Goal: Task Accomplishment & Management: Complete application form

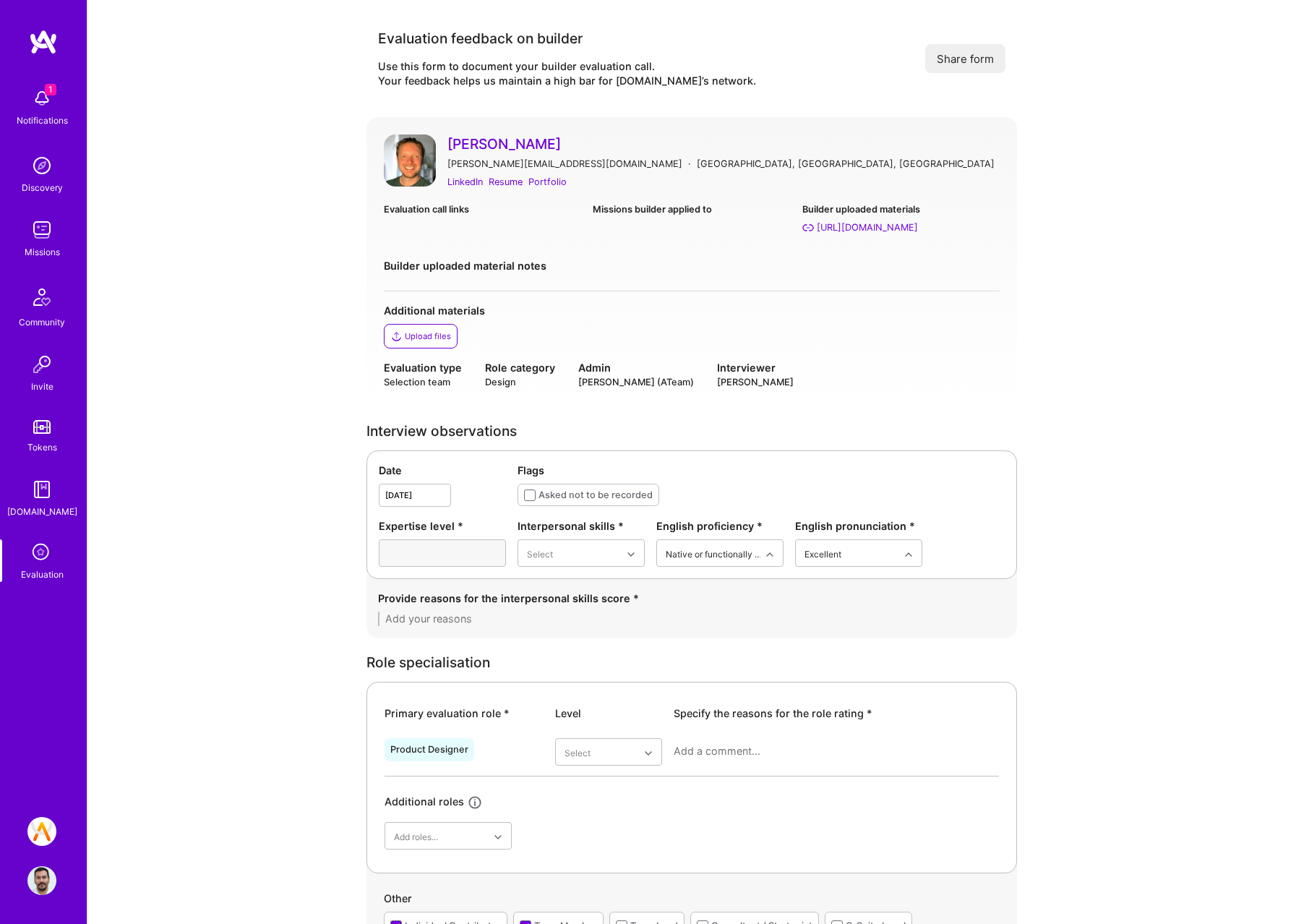
scroll to position [555, 0]
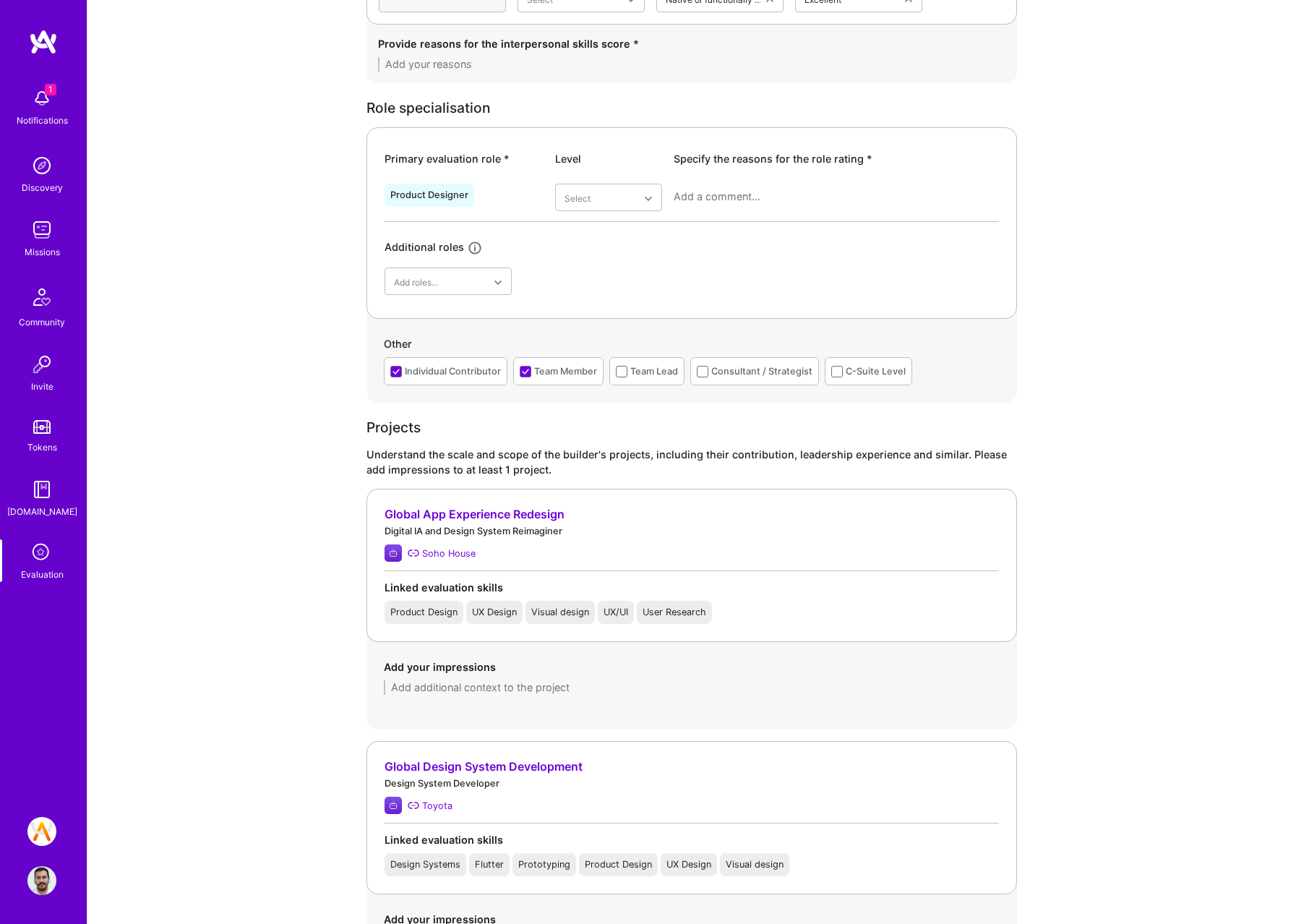
click at [682, 296] on div "Primary evaluation role * Level Specify the reasons for the role rating * Produ…" at bounding box center [692, 222] width 651 height 192
click at [607, 340] on div "Very good" at bounding box center [609, 340] width 107 height 27
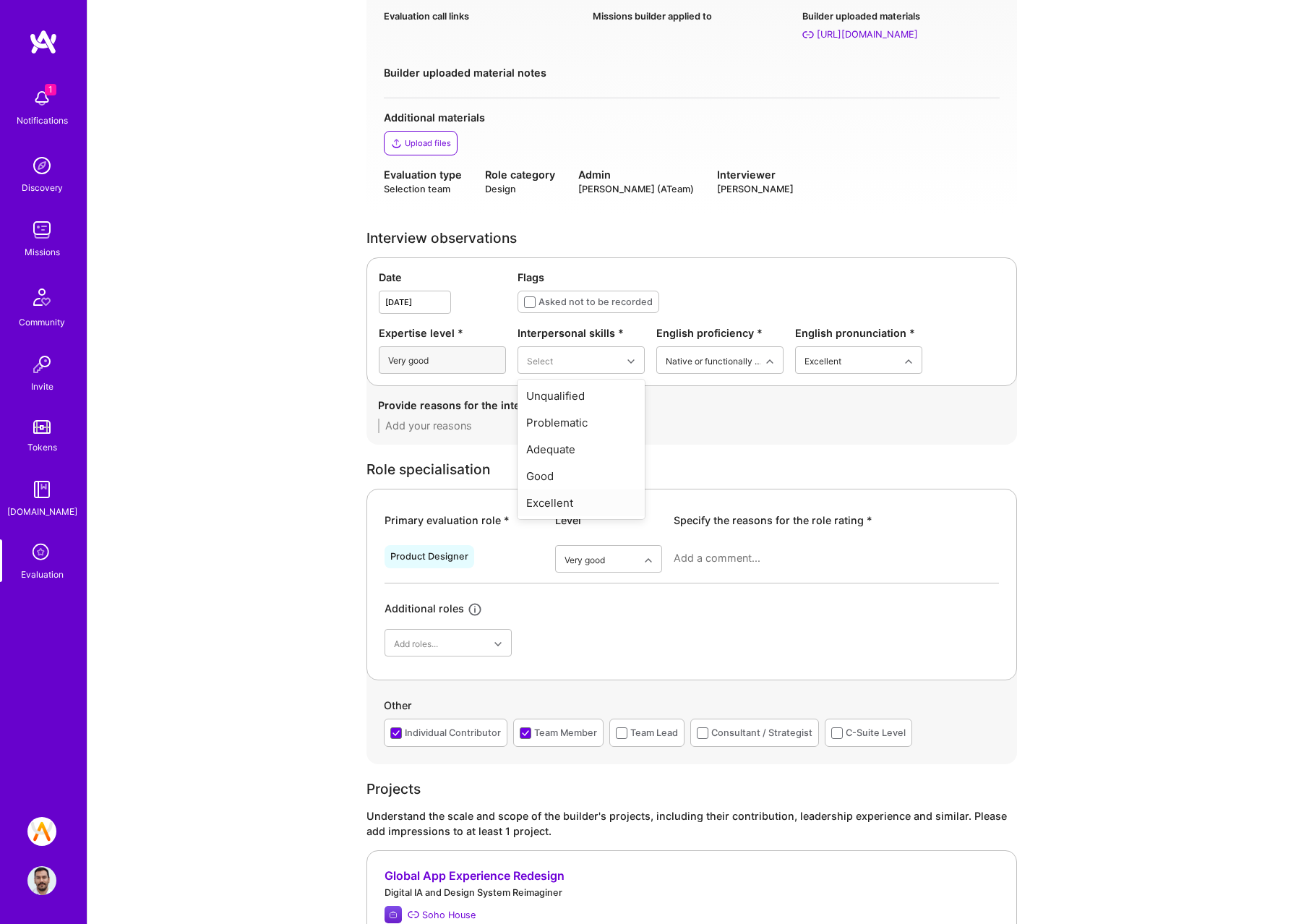
click at [551, 496] on div "Excellent" at bounding box center [580, 502] width 127 height 27
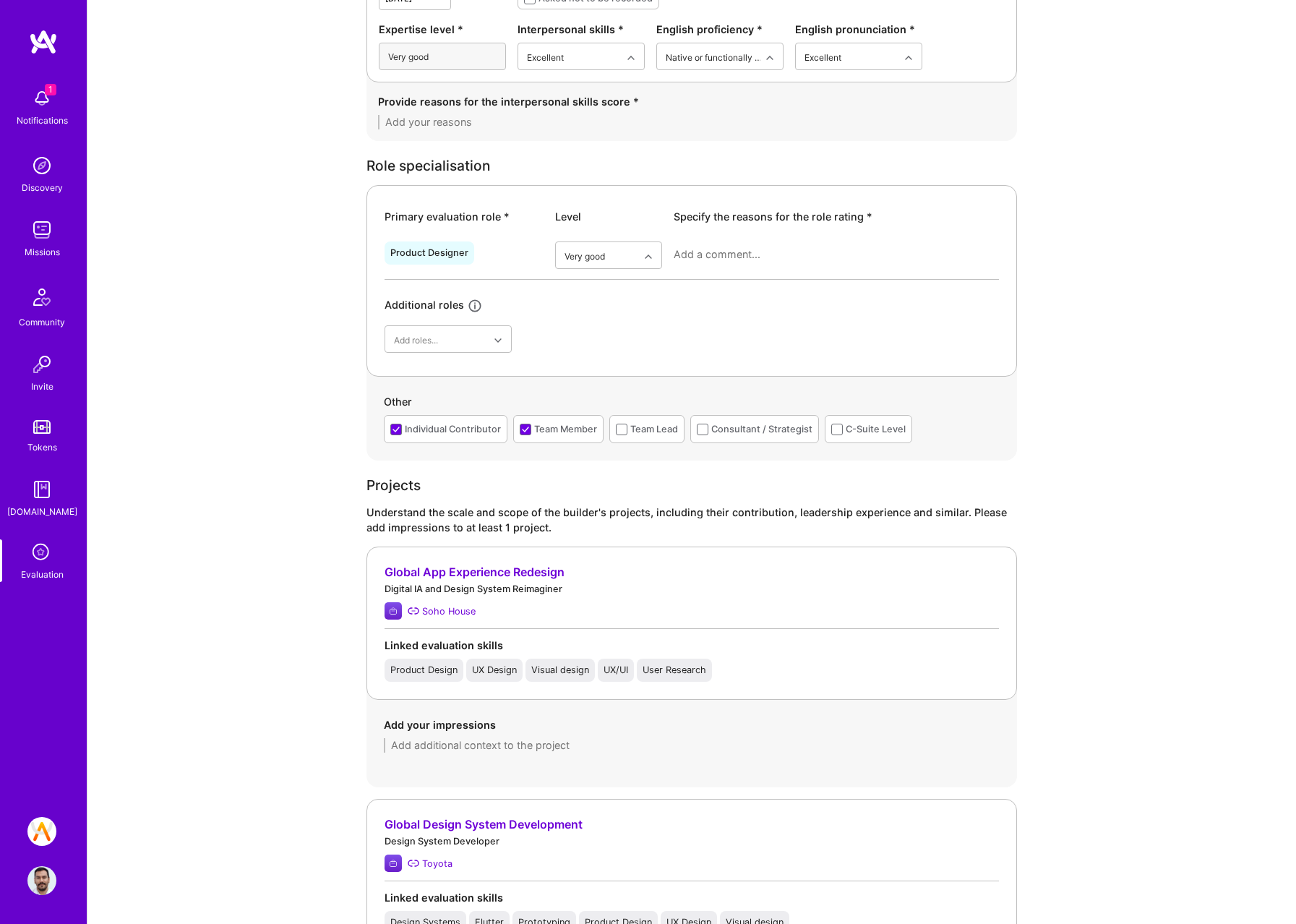
scroll to position [687, 0]
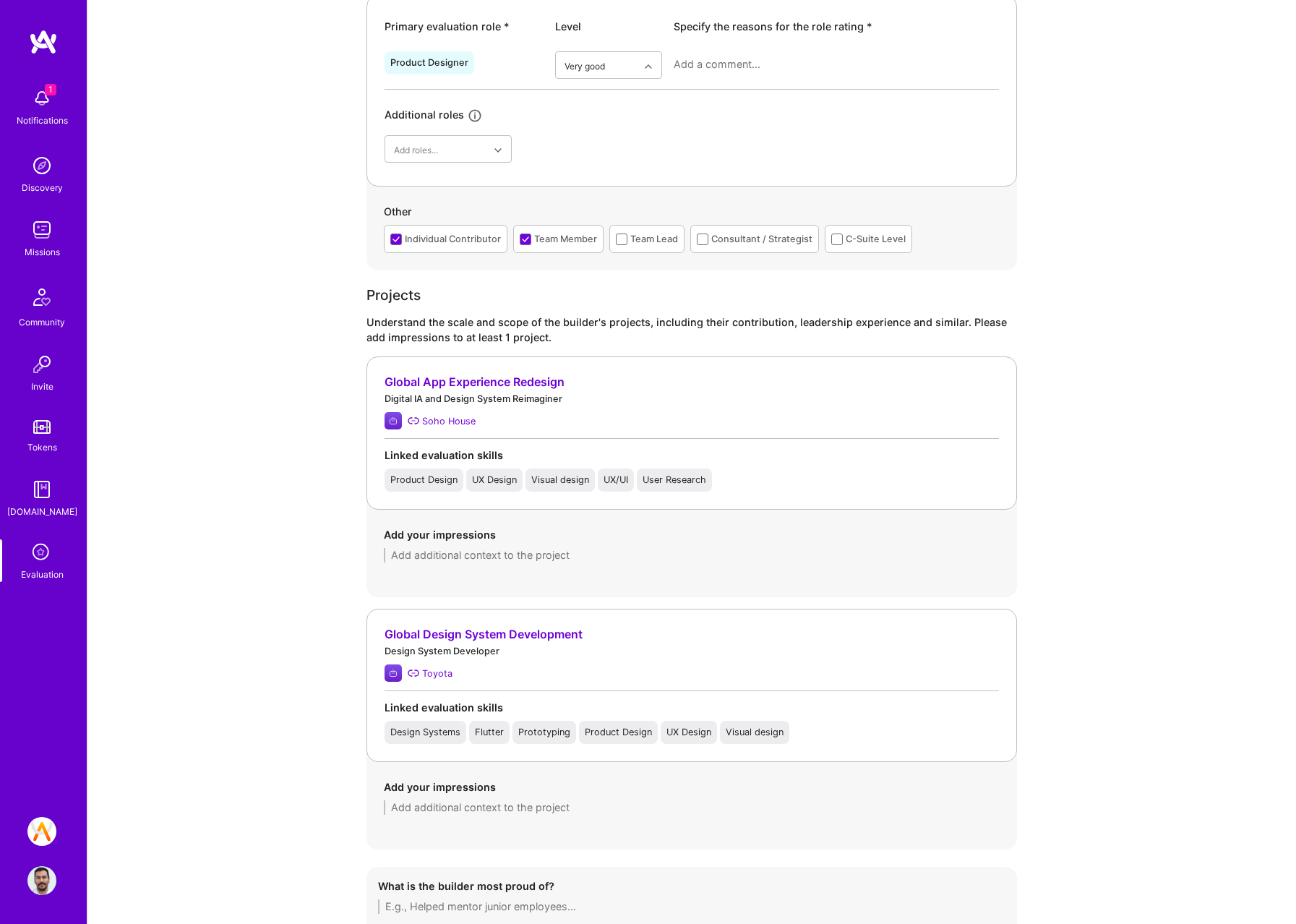
click at [543, 546] on div "Add your impressions" at bounding box center [692, 545] width 616 height 36
click at [537, 552] on textarea at bounding box center [692, 555] width 616 height 14
paste textarea "[PERSON_NAME] led a critical redesign of the Soho House app after a major navig…"
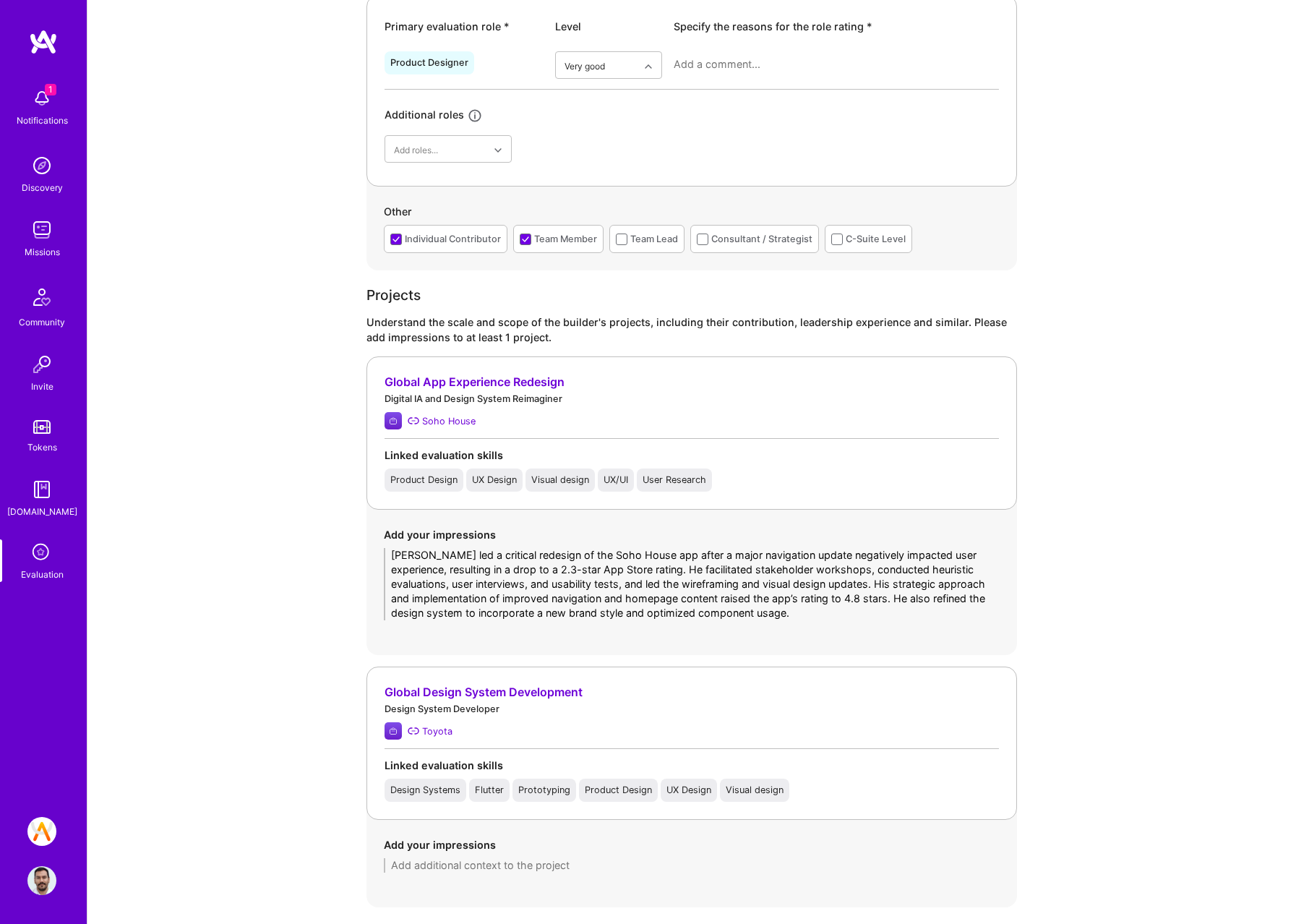
scroll to position [0, 0]
click at [525, 571] on textarea "[PERSON_NAME] led a critical redesign of the Soho House app after a major navig…" at bounding box center [692, 584] width 616 height 72
type textarea "[PERSON_NAME] led a critical redesign of the Soho House app after a major navig…"
click at [434, 858] on textarea at bounding box center [692, 864] width 616 height 14
paste textarea "[PERSON_NAME] contributed to building a design system from scratch for Toyota’s…"
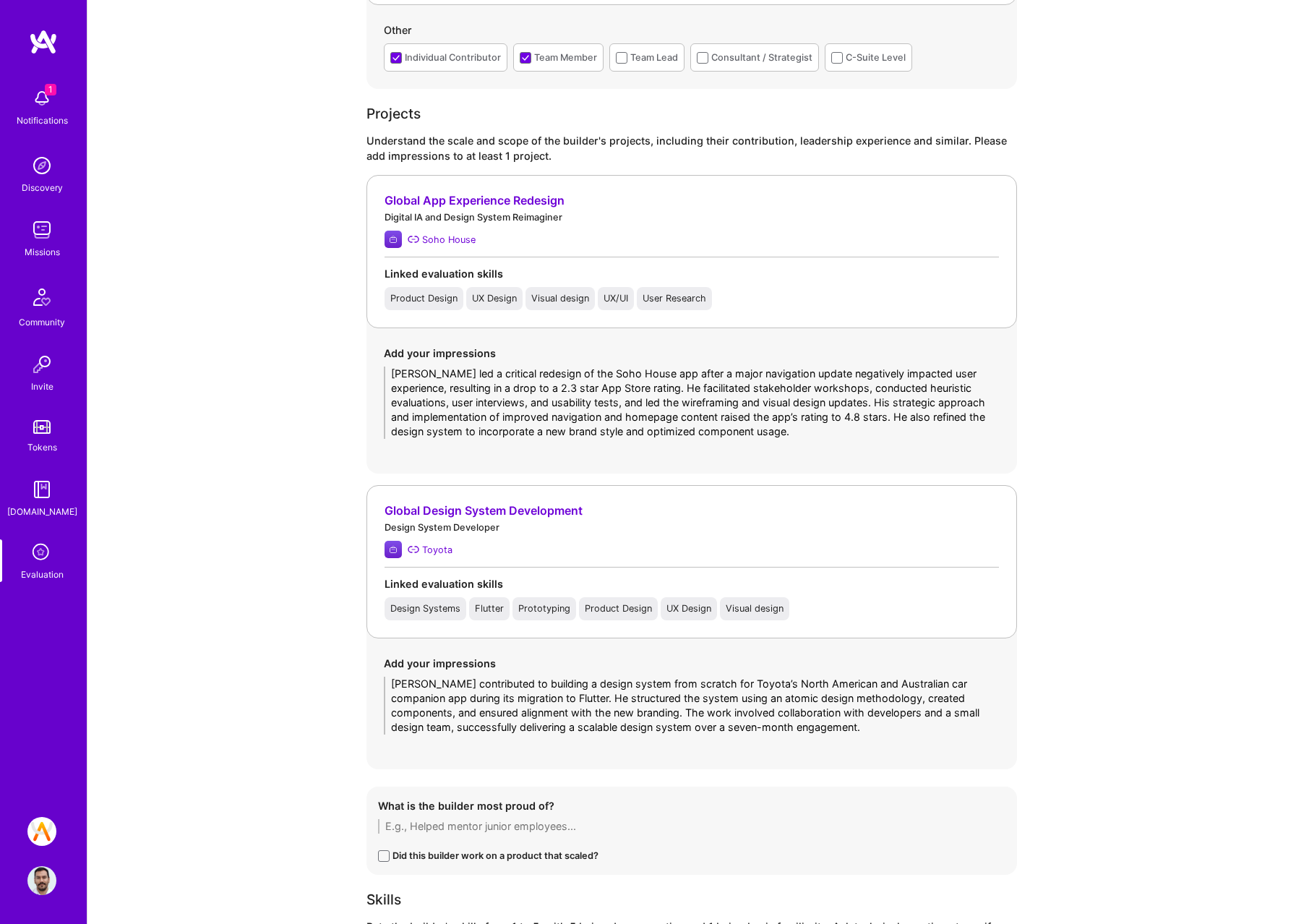
scroll to position [878, 0]
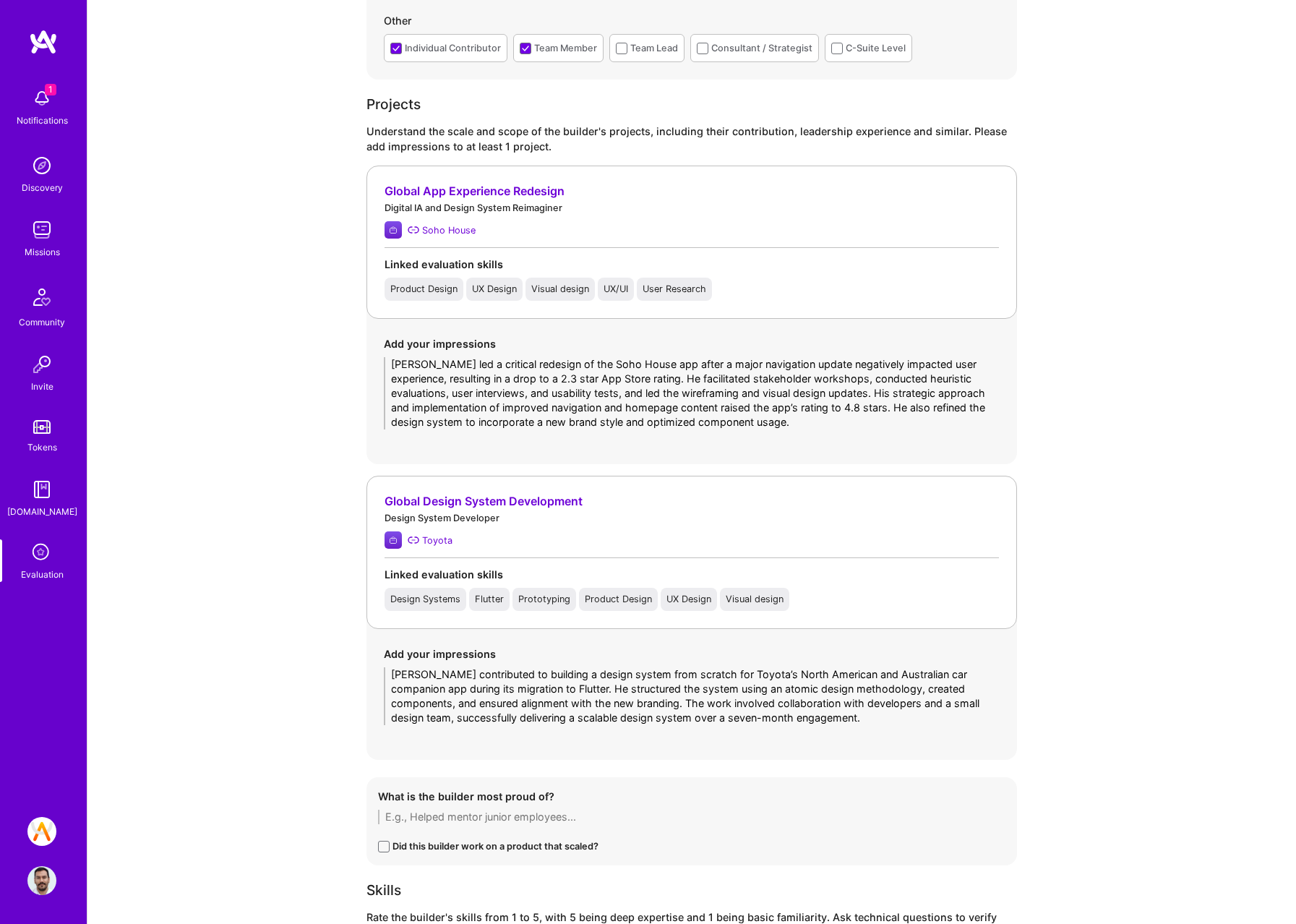
drag, startPoint x: 699, startPoint y: 718, endPoint x: 717, endPoint y: 708, distance: 20.6
click at [699, 718] on textarea "[PERSON_NAME] contributed to building a design system from scratch for Toyota’s…" at bounding box center [692, 697] width 616 height 58
type textarea "[PERSON_NAME] contributed to building a design system from scratch for Toyota’s…"
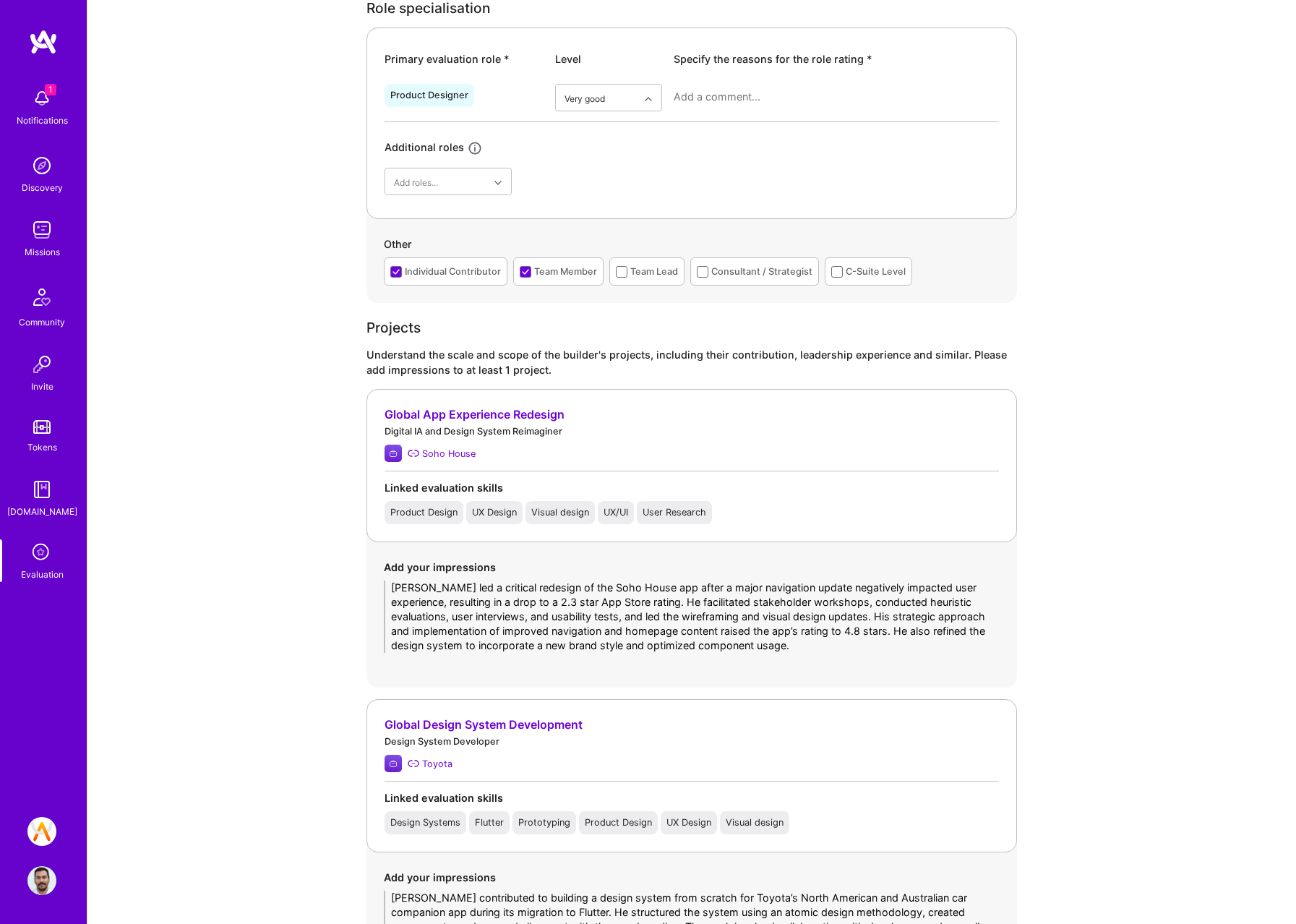
scroll to position [459, 0]
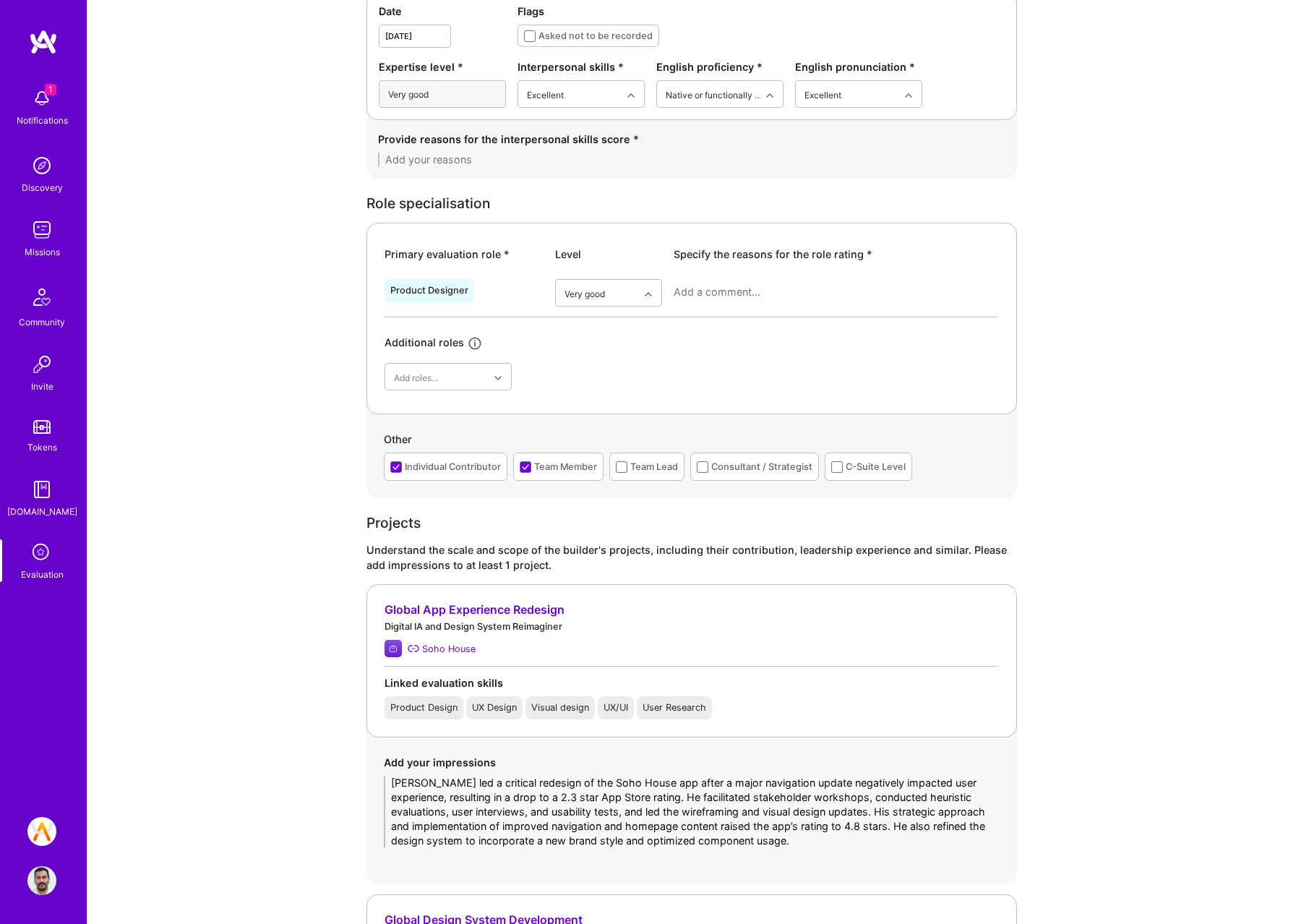
click at [685, 293] on textarea at bounding box center [836, 291] width 325 height 14
paste textarea "[PERSON_NAME] is a highly skilled product designer with vast experience spannin…"
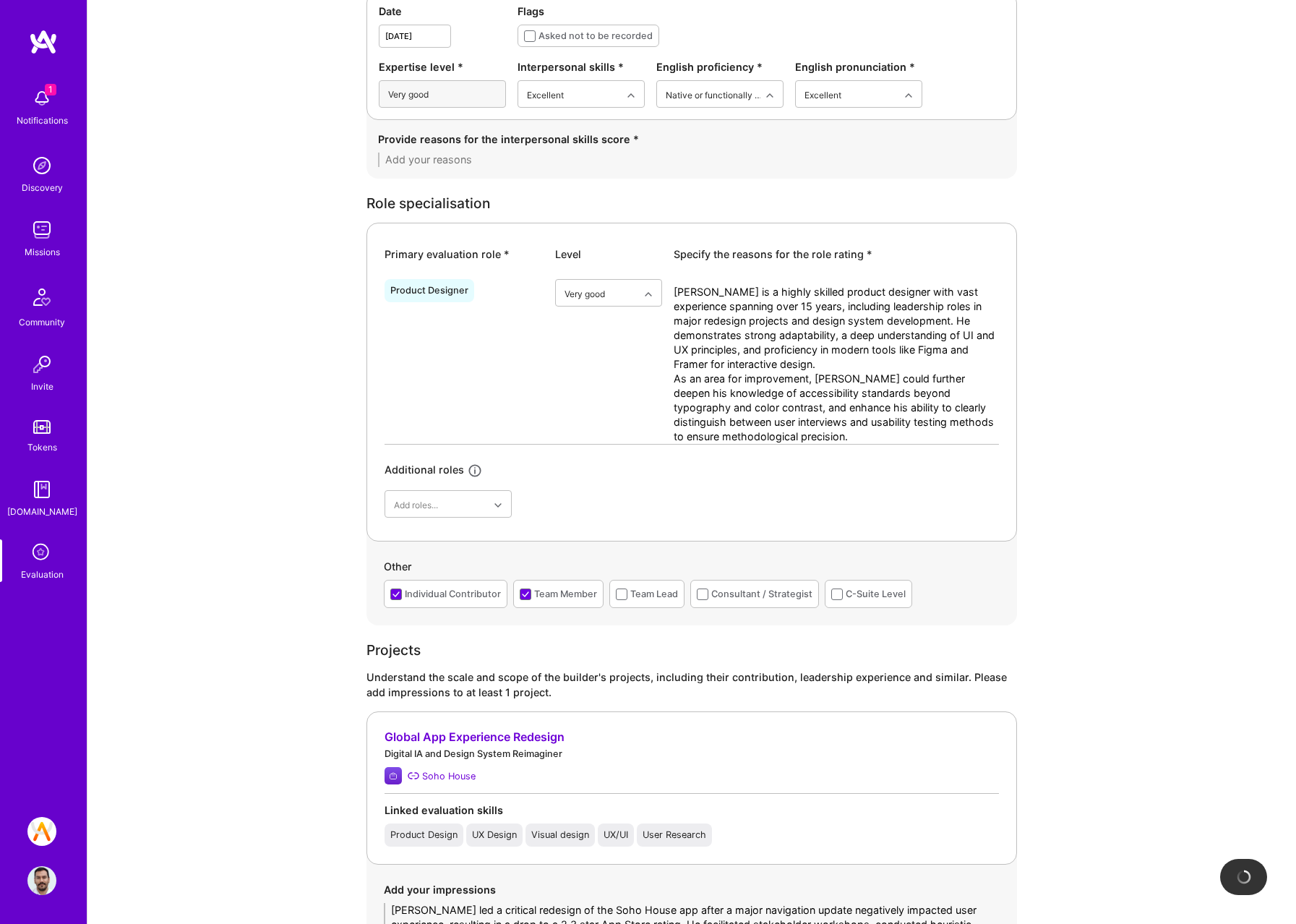
type textarea "[PERSON_NAME] is a highly skilled product designer with vast experience spannin…"
click at [515, 159] on textarea at bounding box center [692, 159] width 628 height 14
paste textarea "[PERSON_NAME] exhibited excellent interpersonal and communication skills throug…"
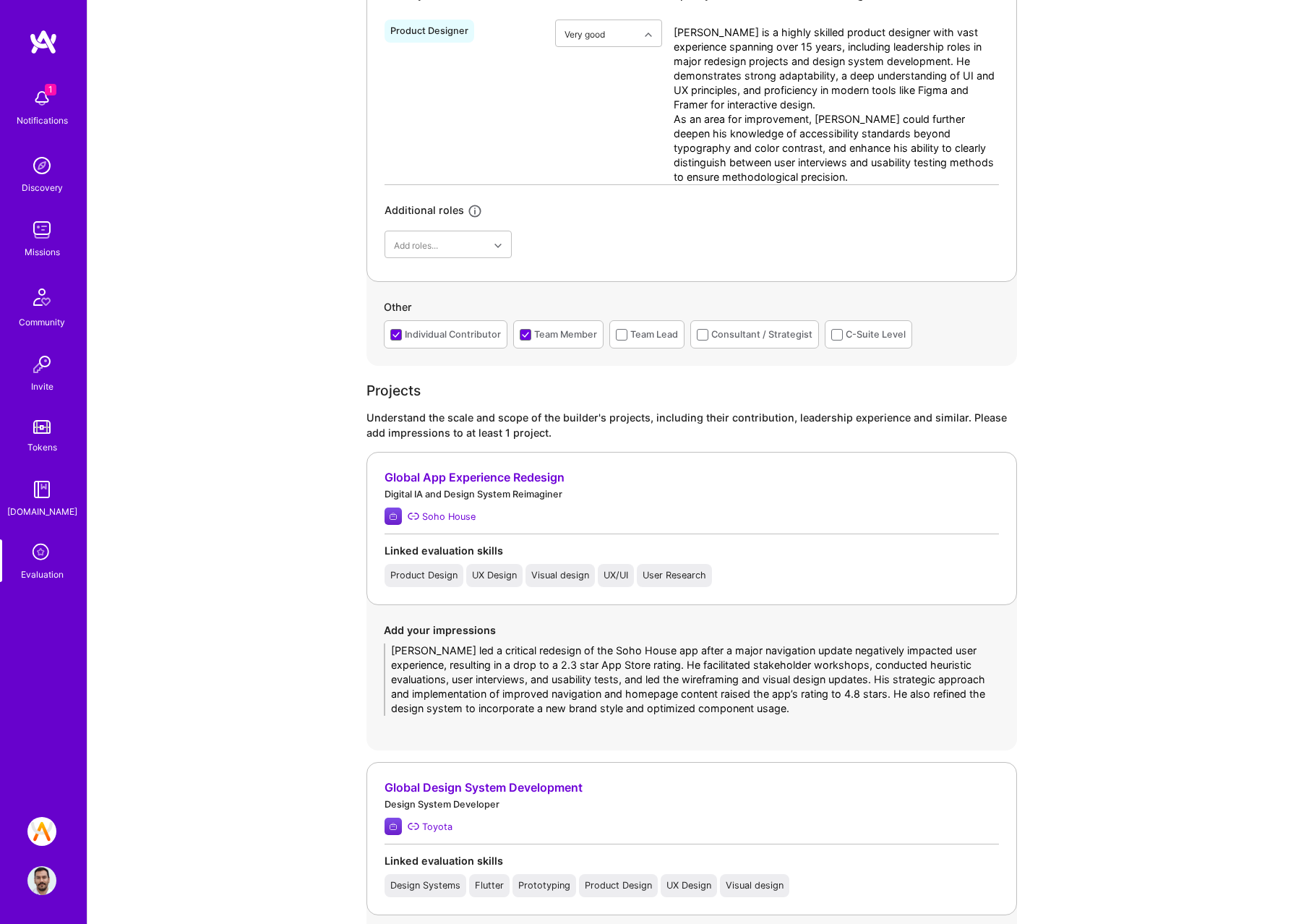
scroll to position [472, 0]
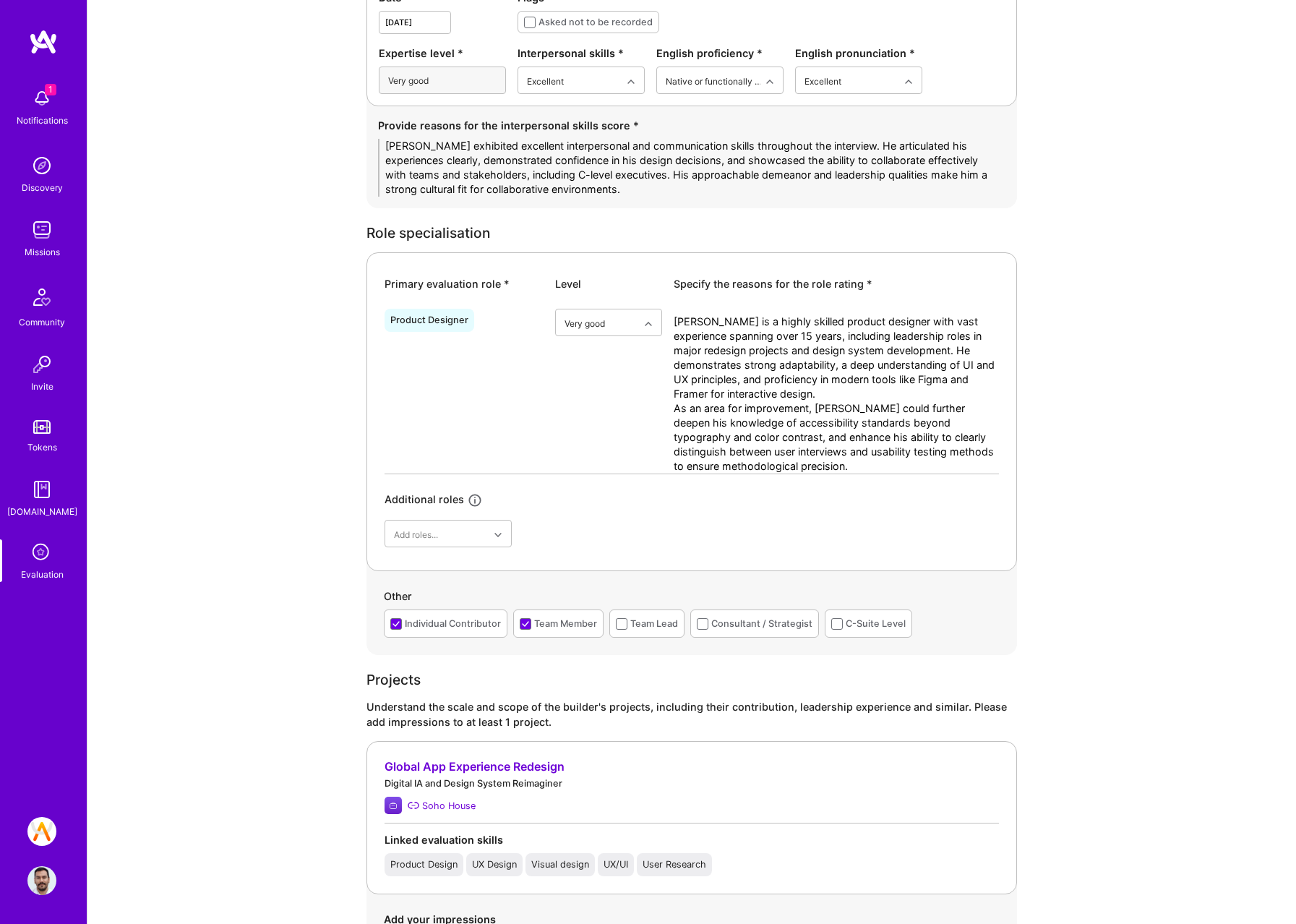
click at [533, 174] on textarea "[PERSON_NAME] exhibited excellent interpersonal and communication skills throug…" at bounding box center [692, 168] width 628 height 58
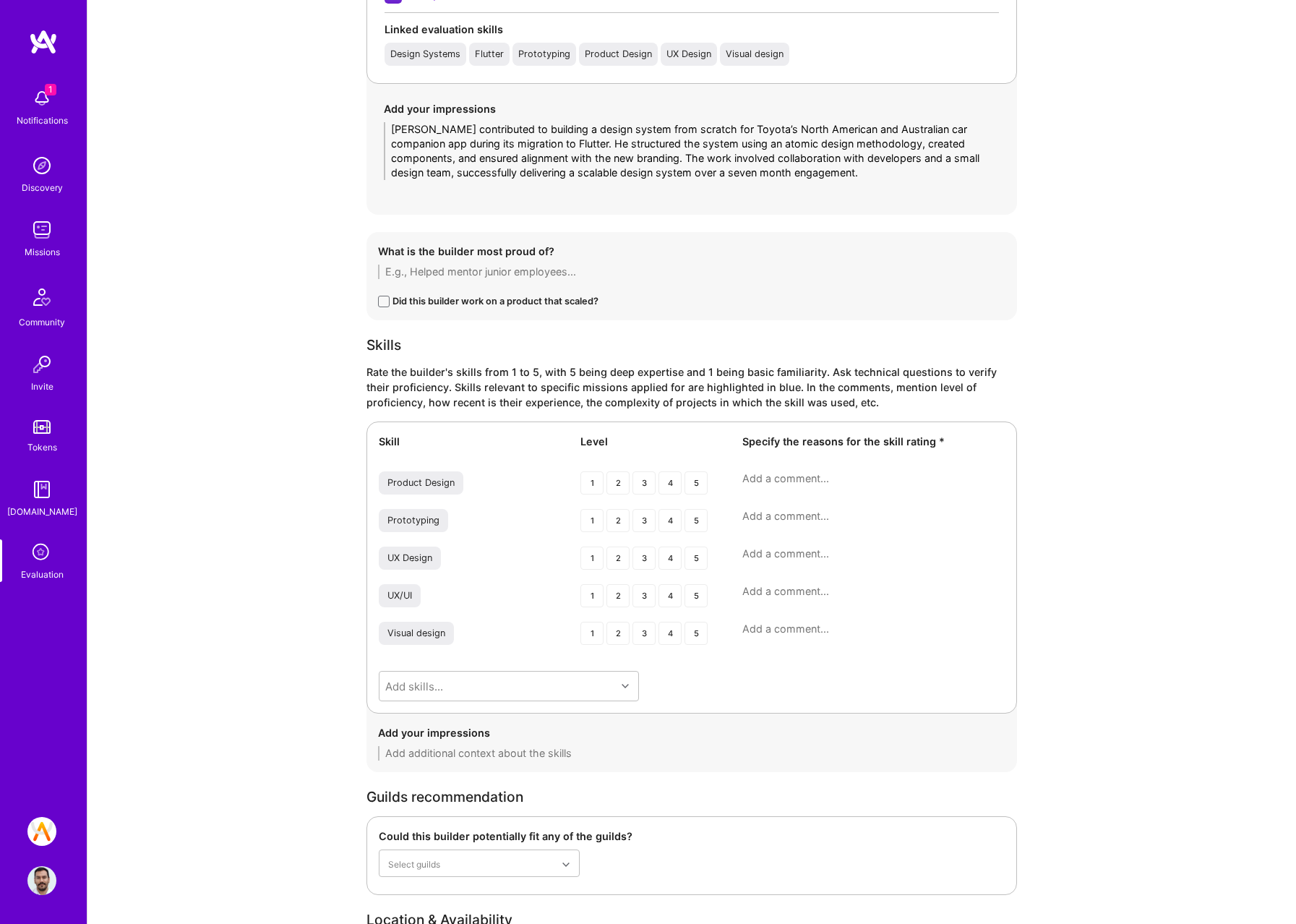
scroll to position [2026, 0]
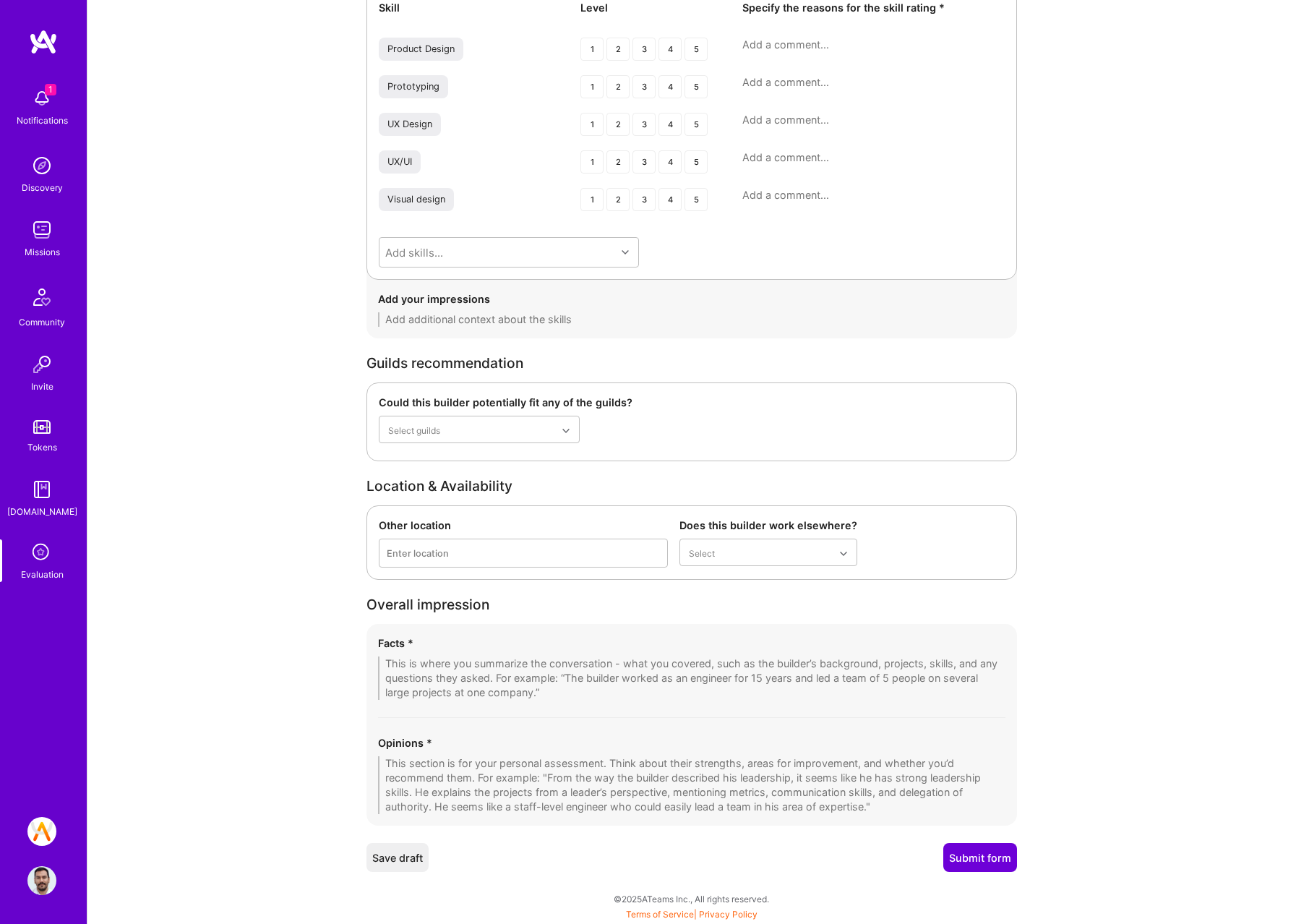
type textarea "[PERSON_NAME] exhibited excellent interpersonal and communication skills throug…"
click at [458, 776] on textarea at bounding box center [692, 785] width 628 height 58
paste textarea "[PERSON_NAME] comes across as an accomplished product designer who blends creat…"
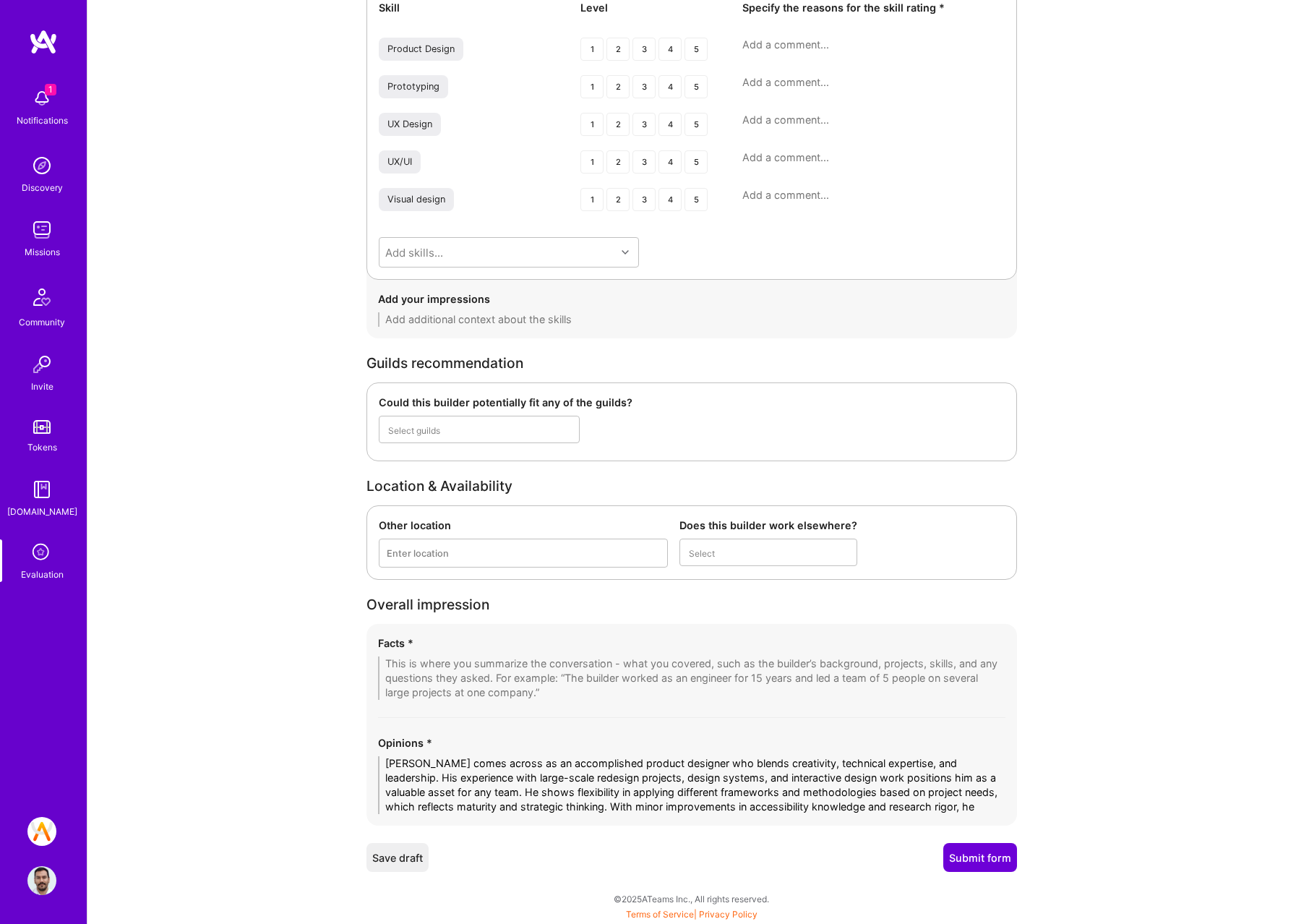
scroll to position [0, 0]
click at [496, 775] on textarea "[PERSON_NAME] comes across as an accomplished product designer who blends creat…" at bounding box center [692, 792] width 628 height 72
type textarea "[PERSON_NAME] comes across as an accomplished product designer who blends creat…"
click at [483, 662] on textarea at bounding box center [692, 678] width 628 height 43
paste textarea "Lorem ips dolo 51 sitam co adipiscing el seddoei tem incidid utlabo, etdo m ali…"
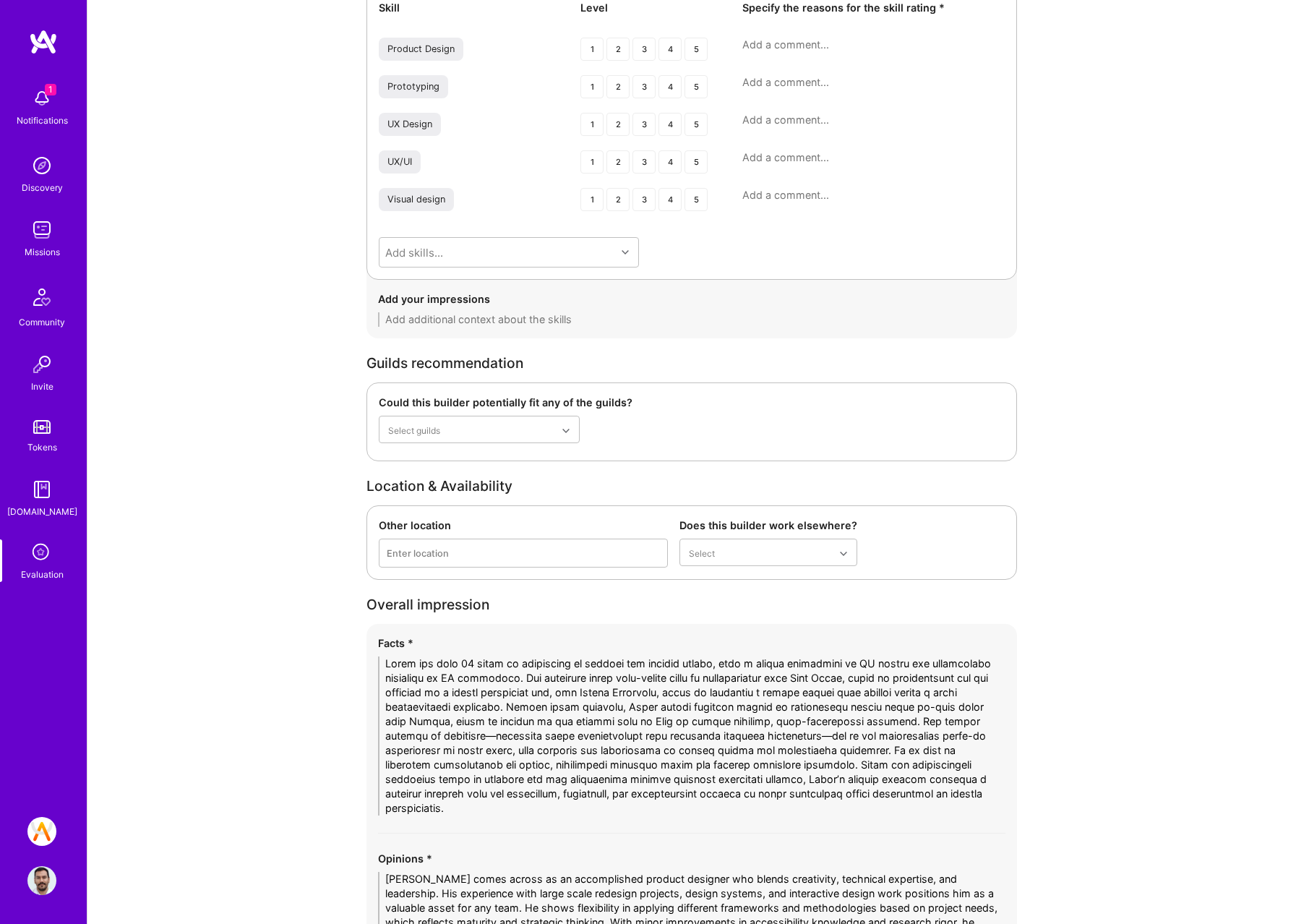
scroll to position [2157, 0]
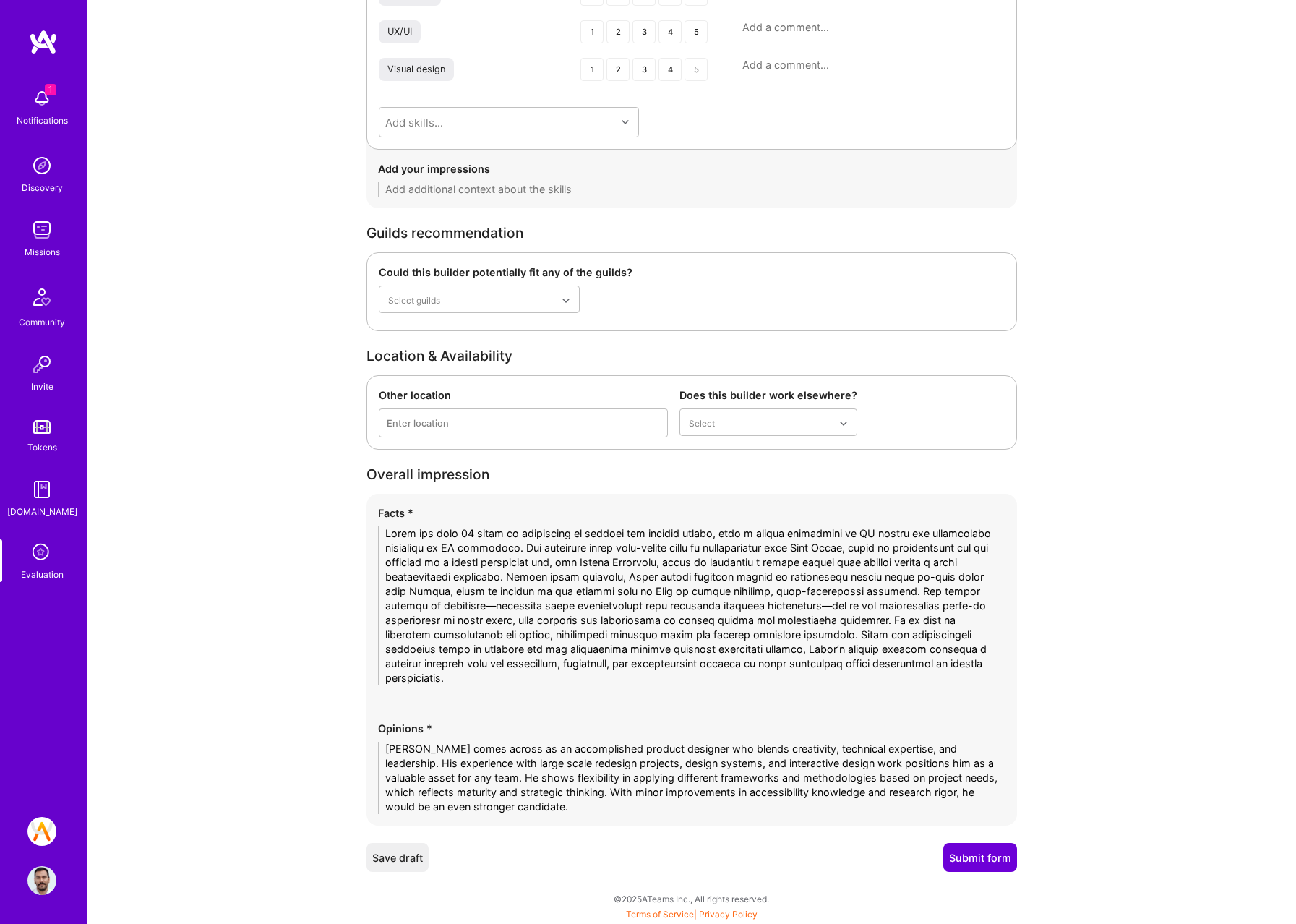
click at [498, 604] on textarea at bounding box center [692, 606] width 628 height 159
click at [634, 550] on textarea at bounding box center [692, 606] width 628 height 159
click at [787, 594] on textarea at bounding box center [692, 606] width 628 height 159
click at [780, 602] on textarea at bounding box center [692, 606] width 628 height 159
type textarea "[PERSON_NAME] has over 15 years of experience in product and digital design, wi…"
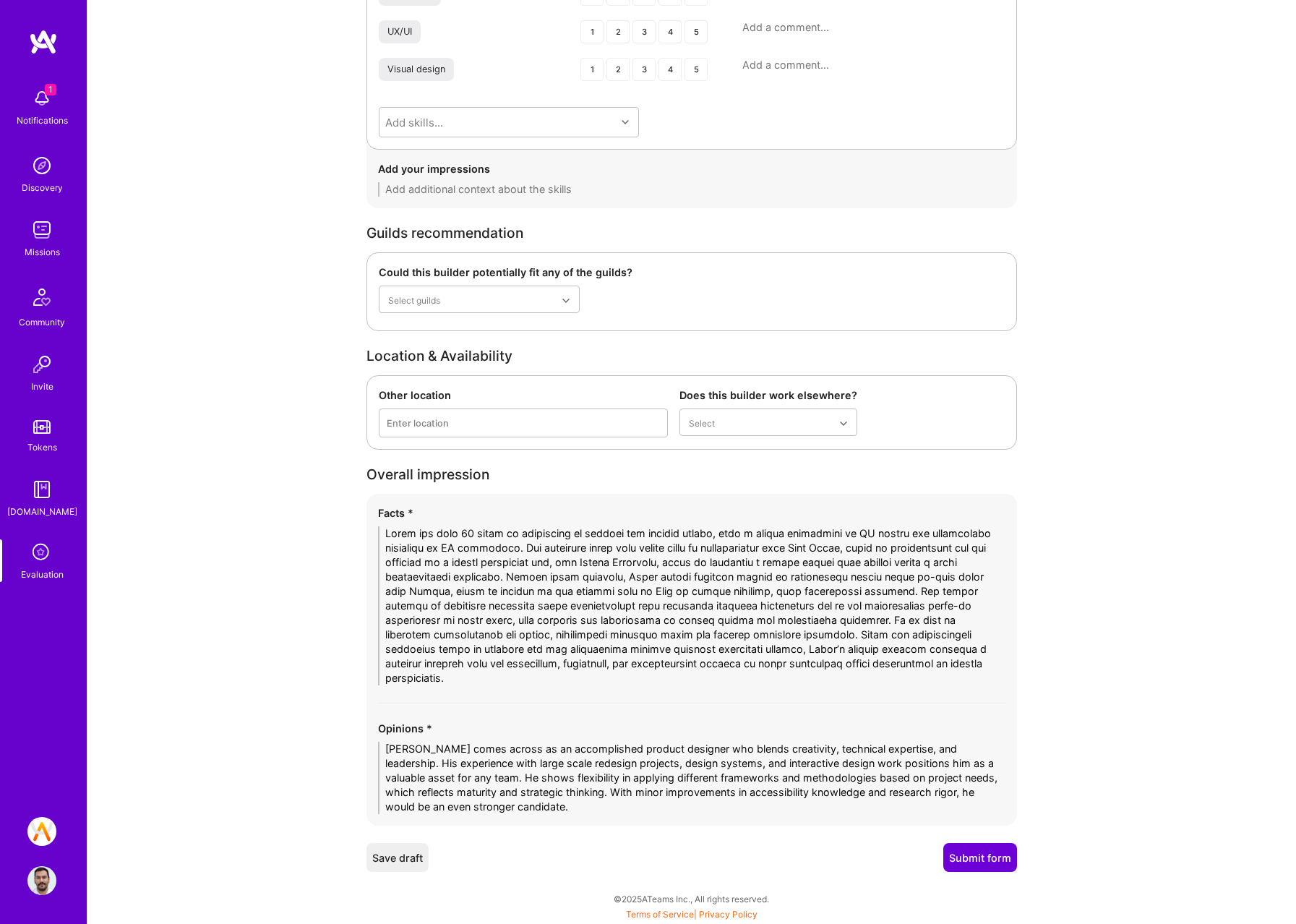
click at [977, 861] on button "Submit form" at bounding box center [980, 857] width 74 height 29
